Goal: Navigation & Orientation: Find specific page/section

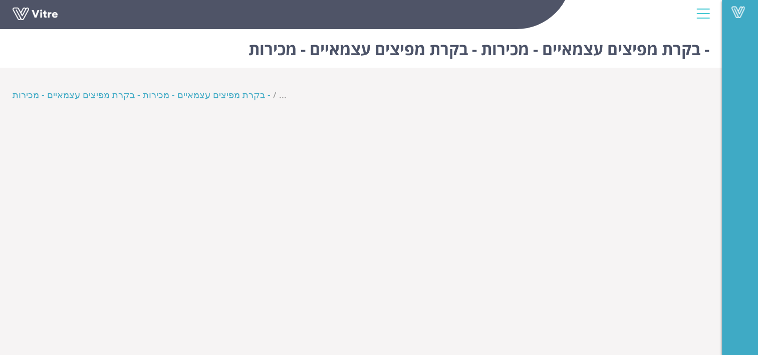
click at [227, 96] on li "- בקרת מפיצים עצמאיים - מכירות - בקרת מפיצים עצמאיים - מכירות" at bounding box center [146, 95] width 267 height 14
click at [279, 96] on span "..." at bounding box center [283, 95] width 8 height 12
click at [704, 50] on h1 "- בקרת מפיצים עצמאיים - מכירות - בקרת מפיצים עצמאיים - מכירות" at bounding box center [479, 46] width 461 height 43
click at [671, 51] on h1 "- בקרת מפיצים עצמאיים - מכירות - בקרת מפיצים עצמאיים - מכירות" at bounding box center [479, 46] width 461 height 43
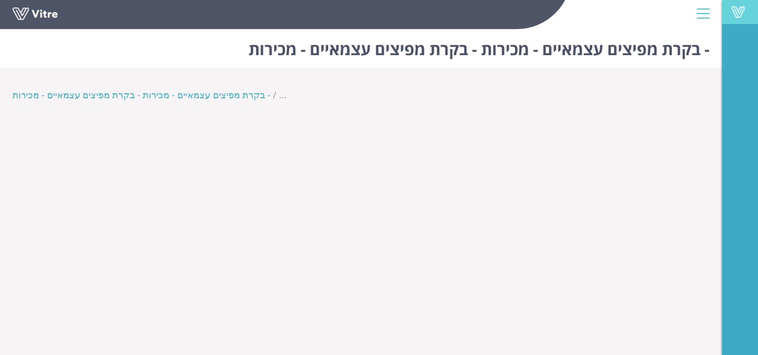
click at [737, 5] on link "Vitre" at bounding box center [740, 12] width 36 height 24
click at [702, 13] on div at bounding box center [703, 13] width 23 height 27
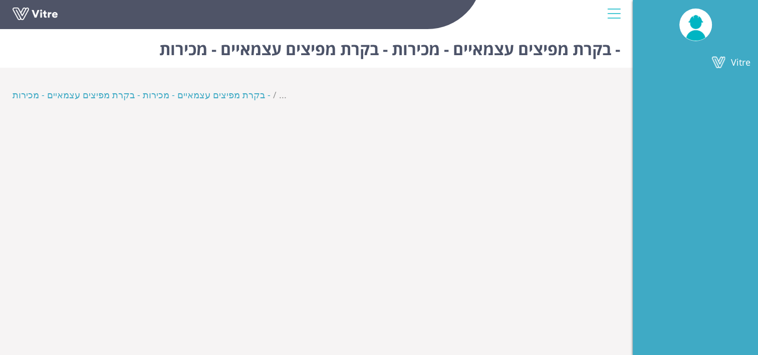
click at [611, 13] on div at bounding box center [614, 13] width 23 height 27
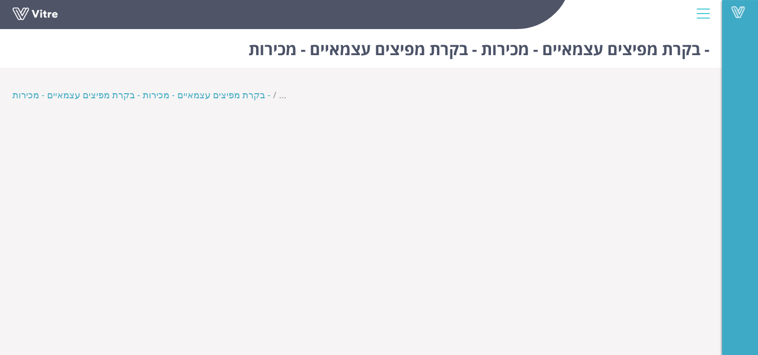
click at [611, 13] on div "Vitre" at bounding box center [361, 15] width 722 height 30
click at [706, 12] on div at bounding box center [703, 13] width 23 height 27
